Goal: Information Seeking & Learning: Learn about a topic

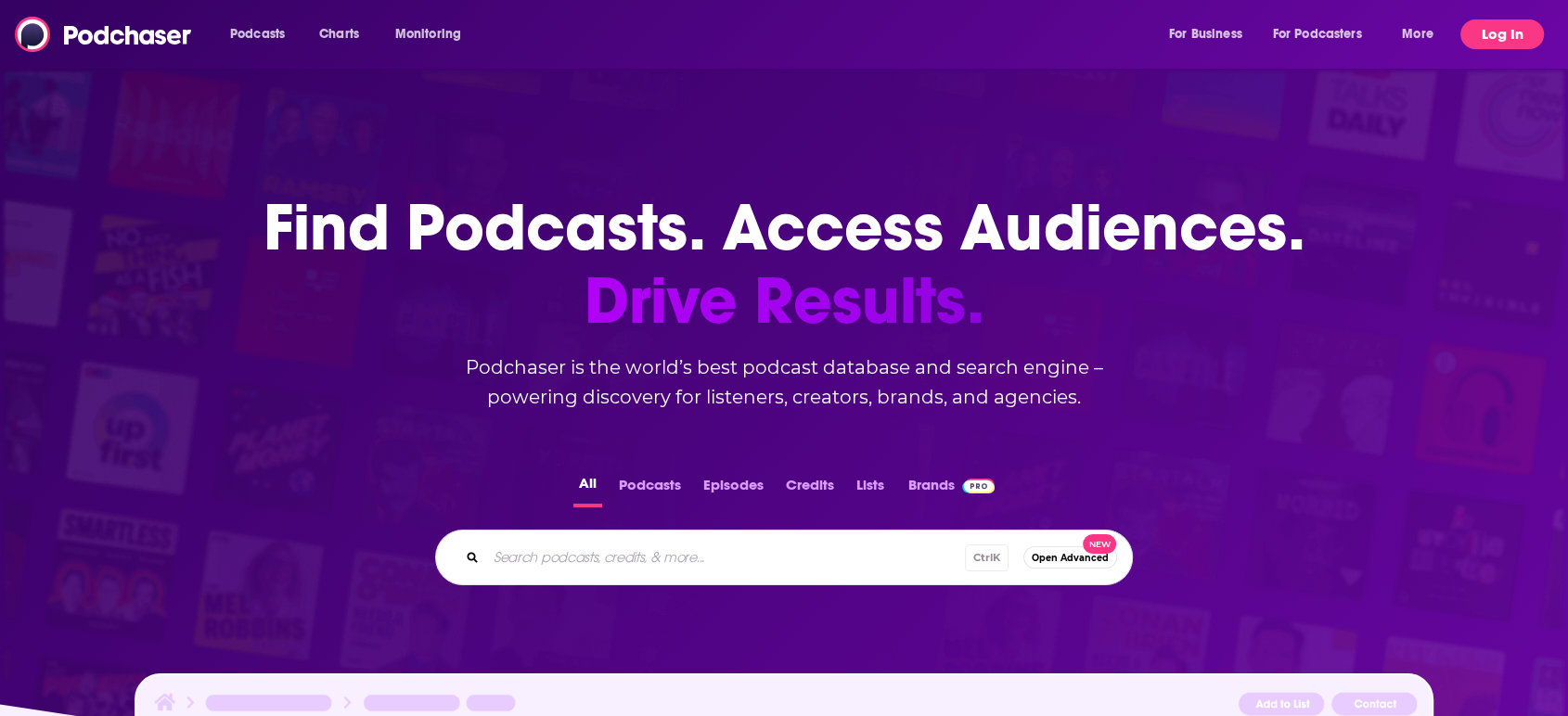
click at [1507, 43] on button "Log In" at bounding box center [1502, 34] width 84 height 29
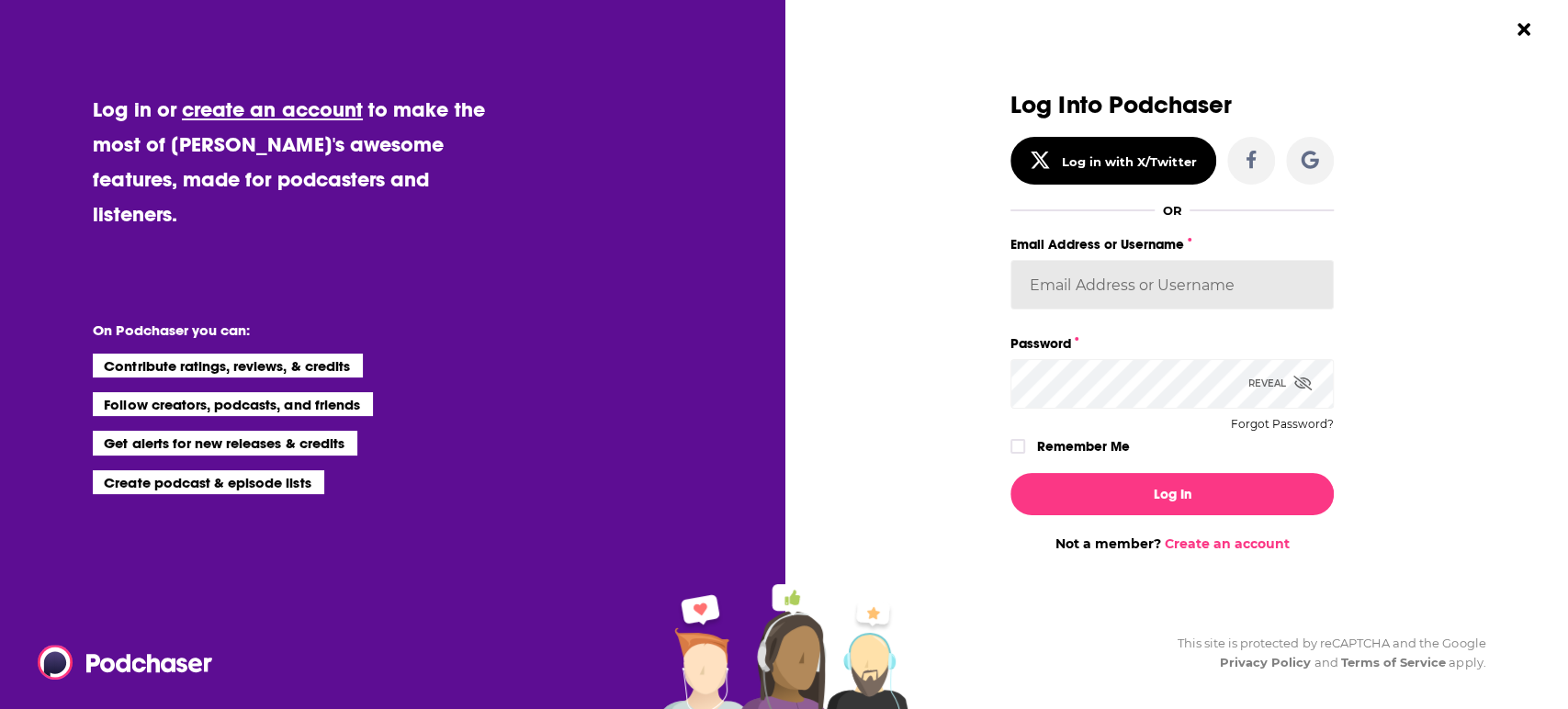
type input "dbartlett"
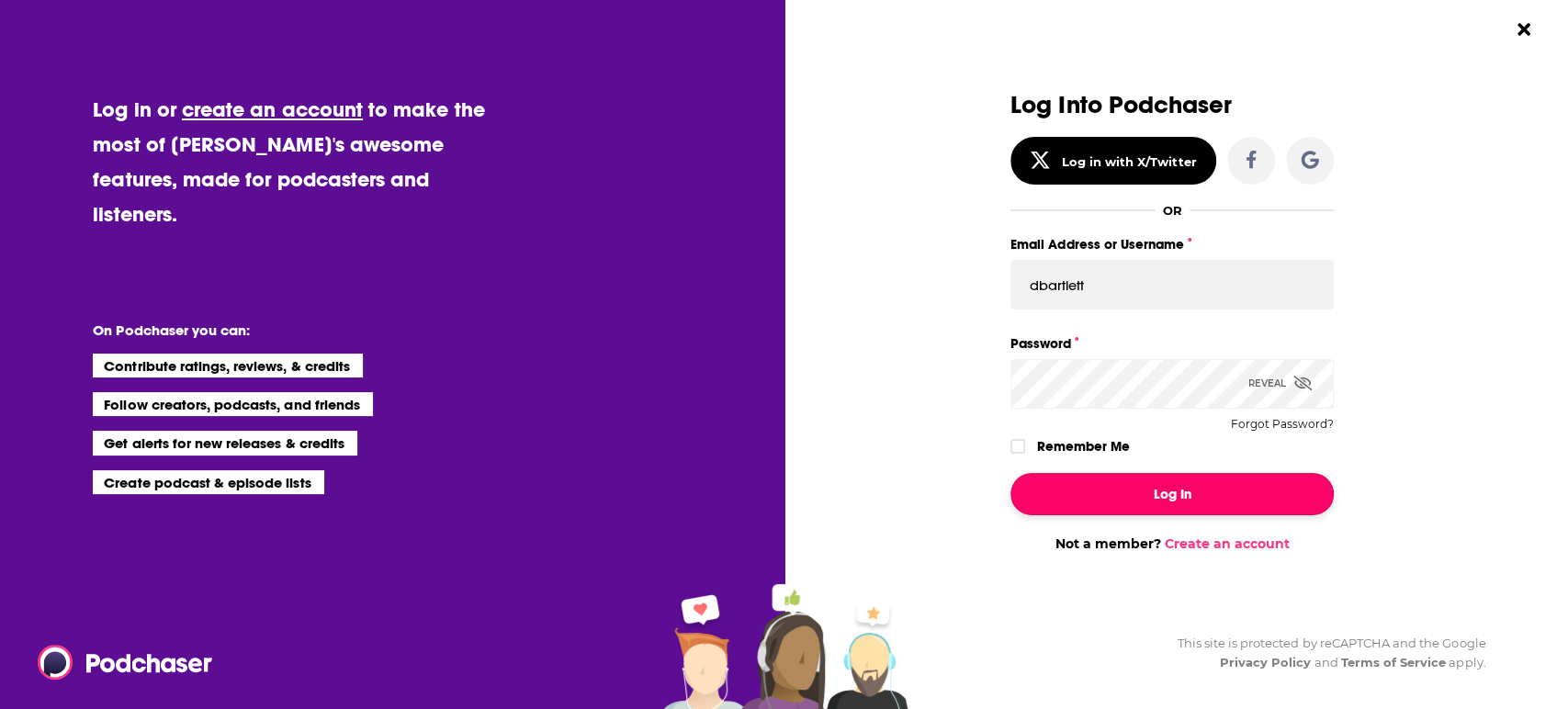
click at [1088, 505] on button "Log In" at bounding box center [1172, 495] width 324 height 43
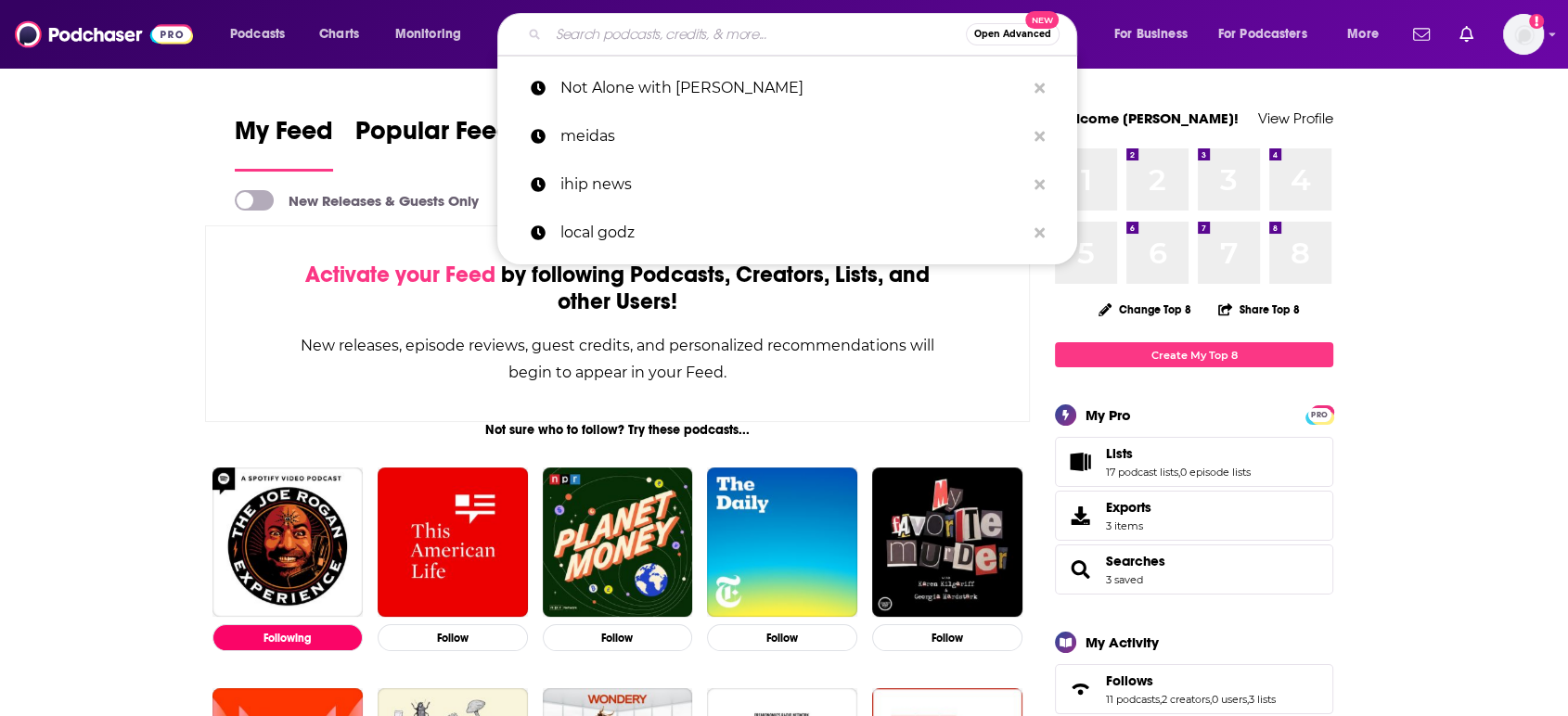
click at [704, 37] on input "Search podcasts, credits, & more..." at bounding box center [757, 34] width 418 height 29
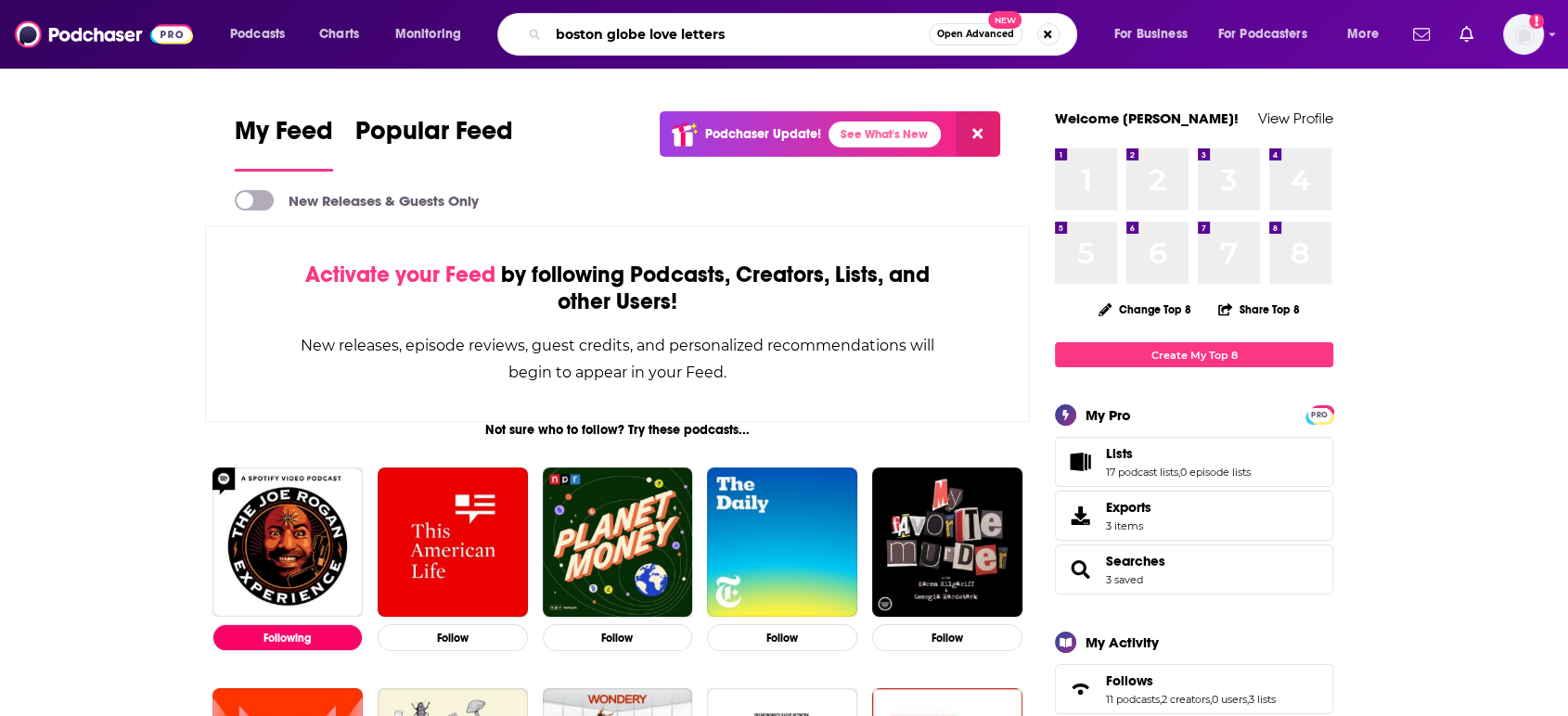
type input "boston globe love letters"
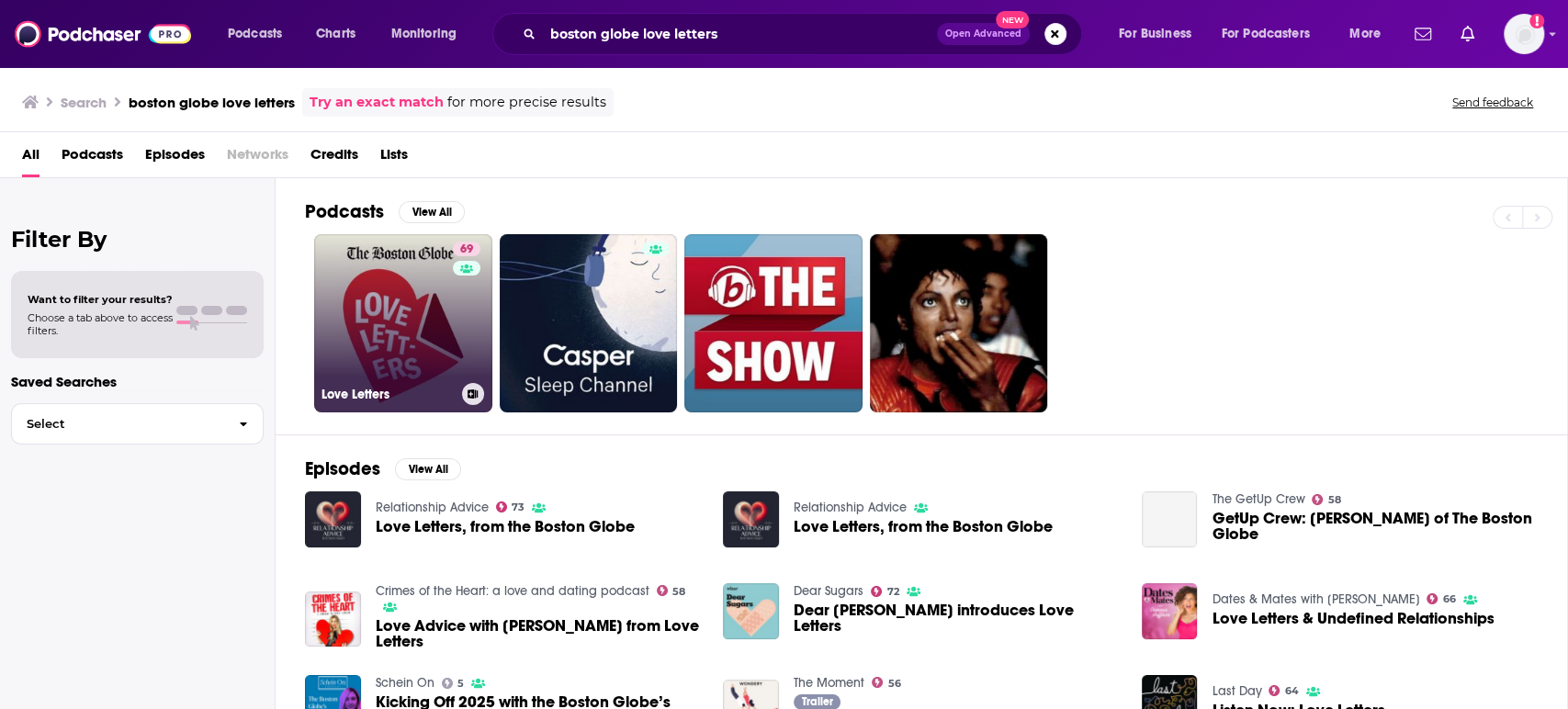
click at [448, 328] on link "69 Love Letters" at bounding box center [403, 323] width 178 height 178
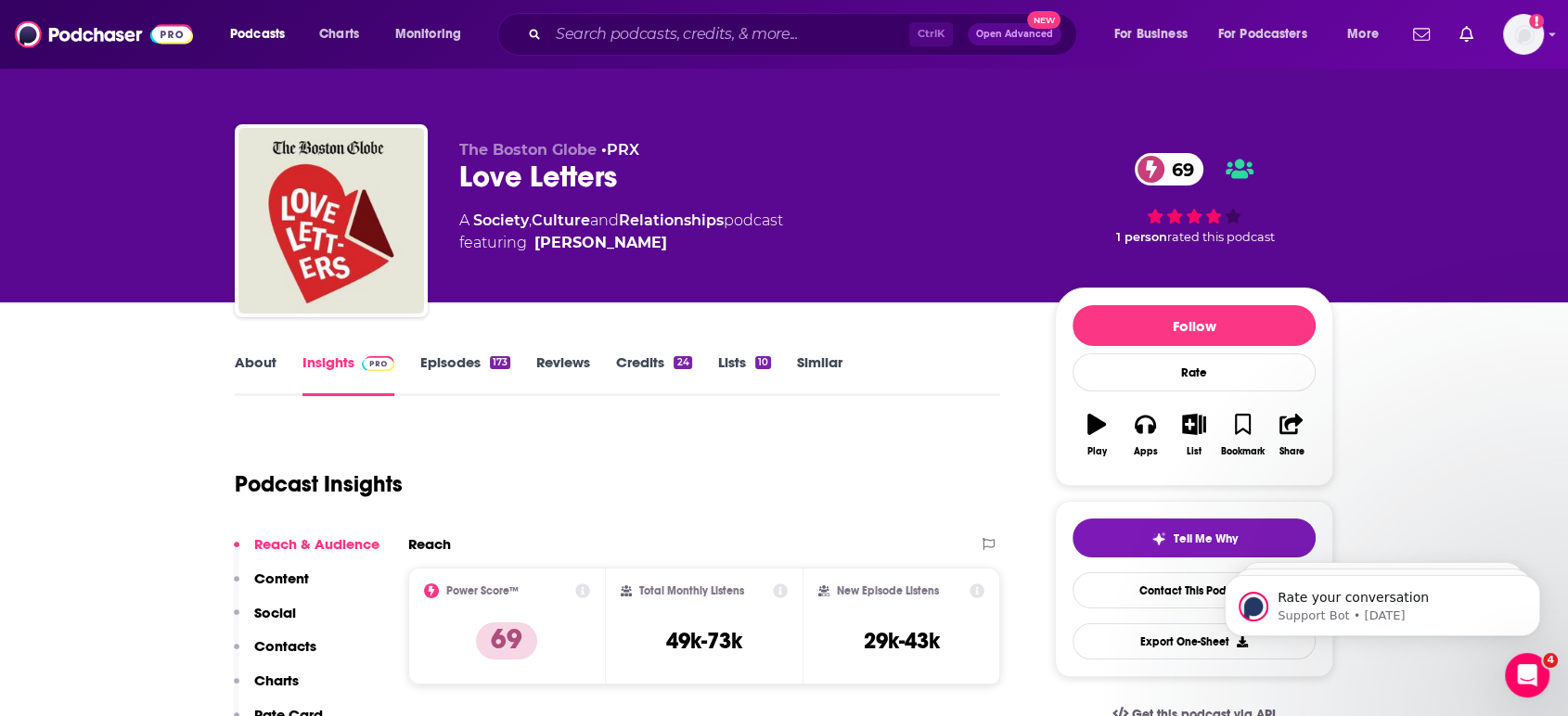
click at [480, 369] on link "Episodes 173" at bounding box center [465, 375] width 90 height 43
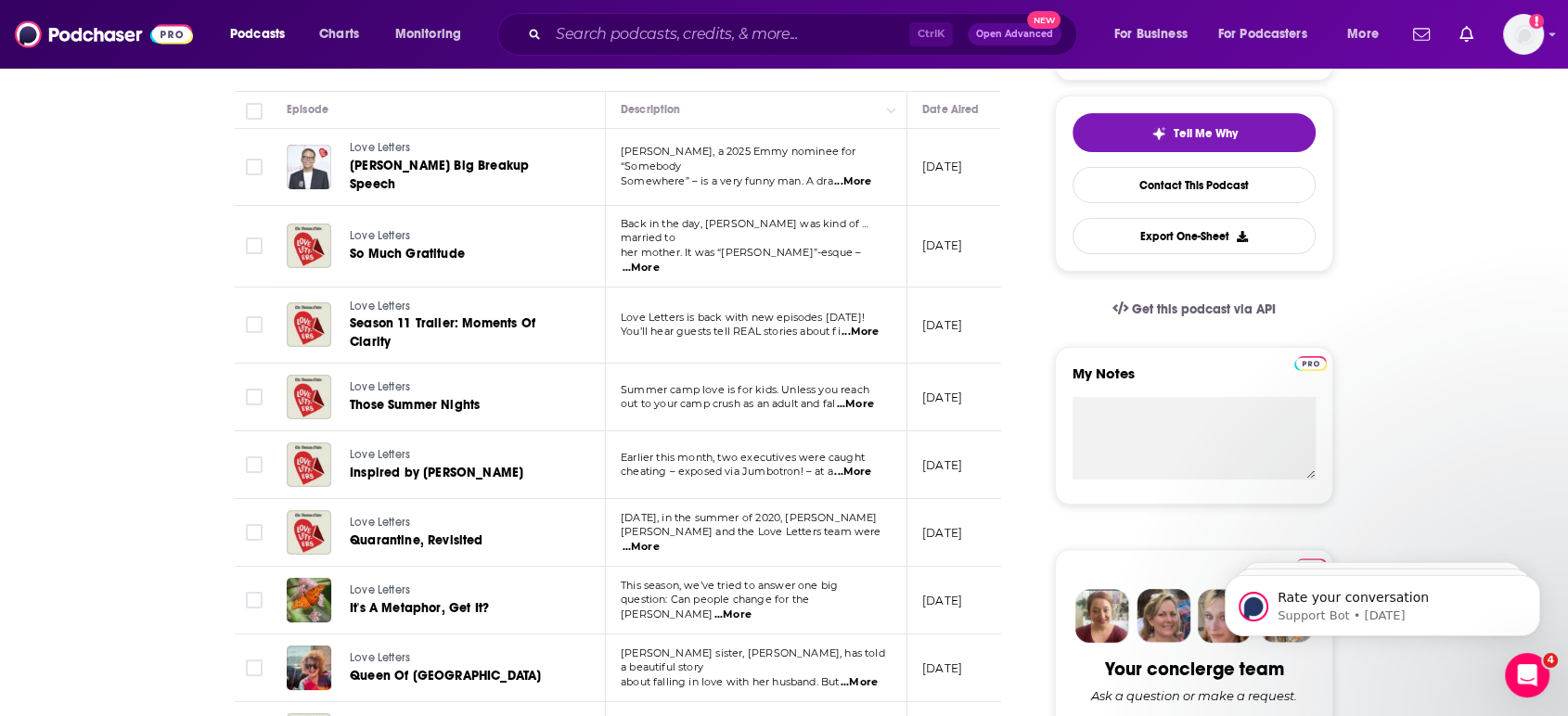
scroll to position [416, 0]
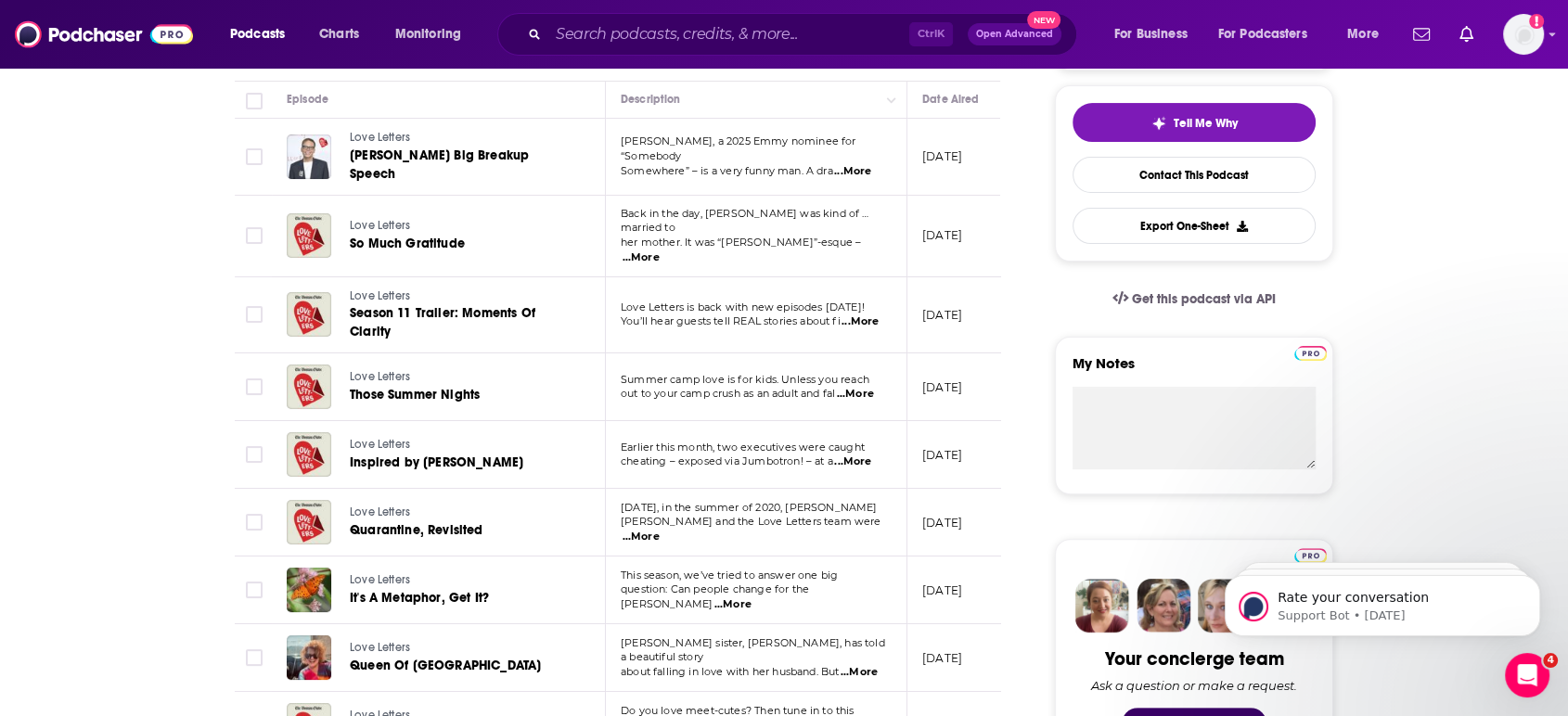
click at [860, 164] on span "...More" at bounding box center [853, 171] width 37 height 15
